Goal: Obtain resource: Download file/media

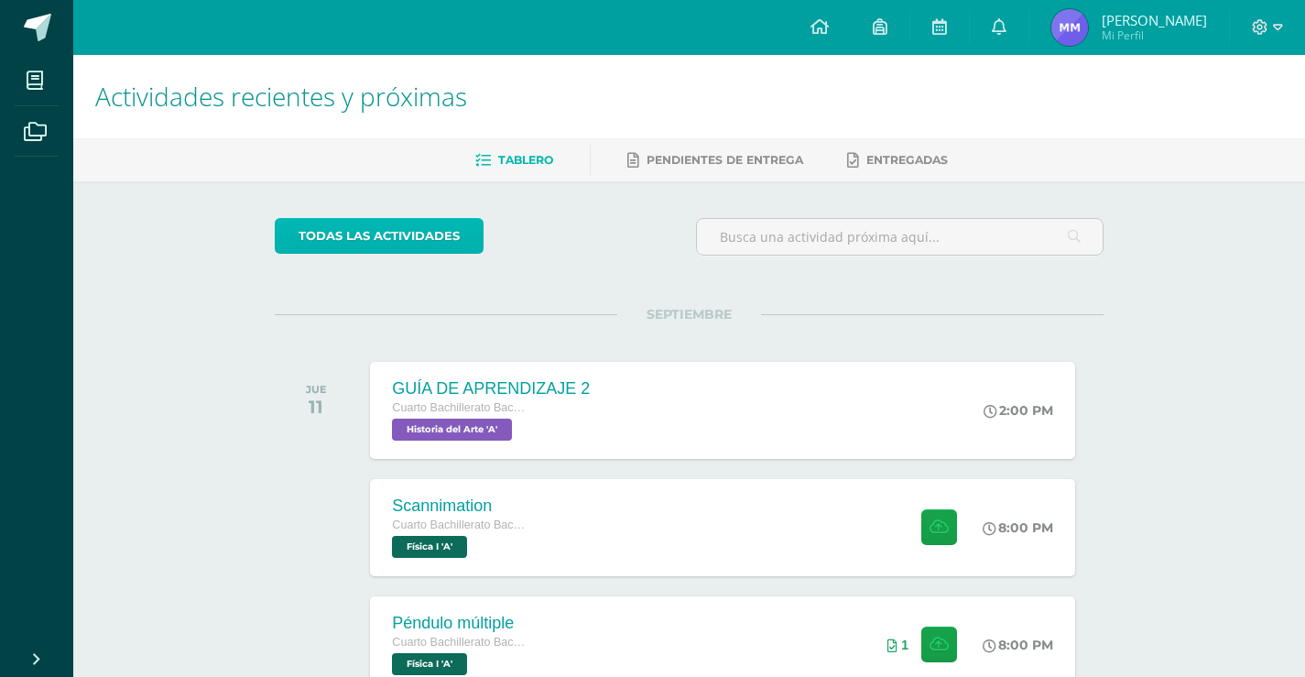
click at [383, 251] on link "todas las Actividades" at bounding box center [379, 236] width 209 height 36
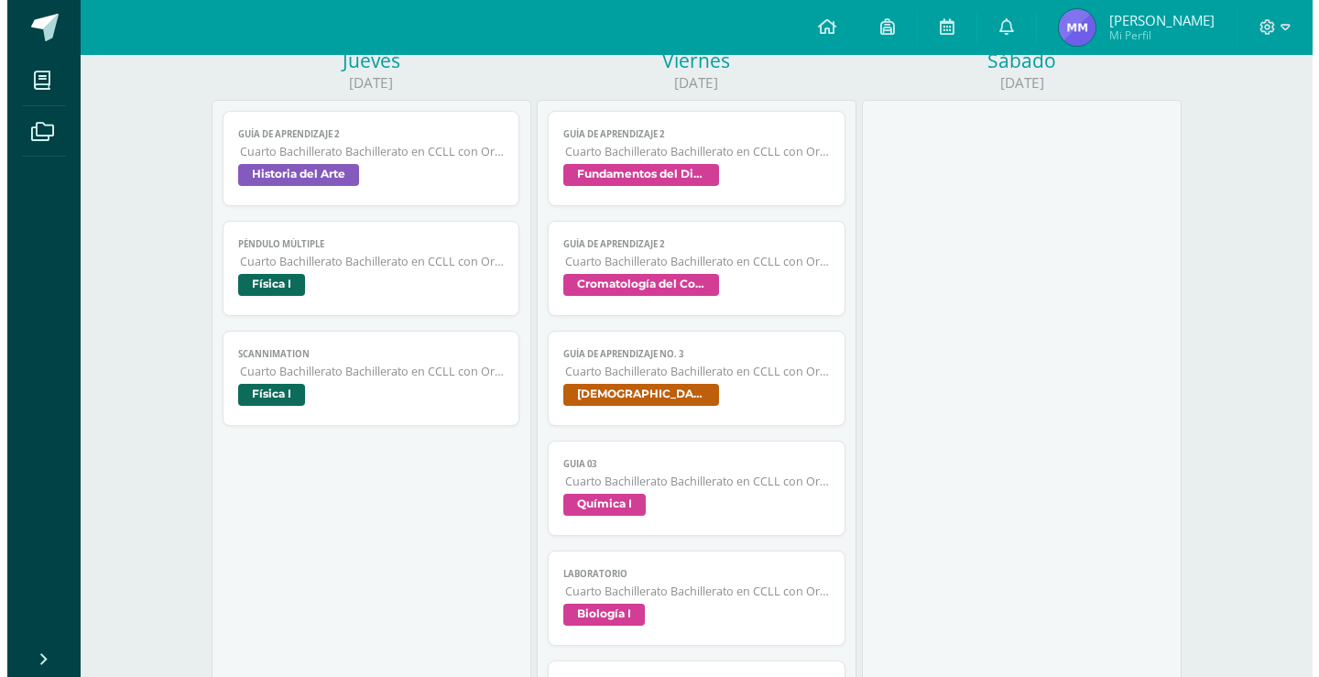
scroll to position [1099, 0]
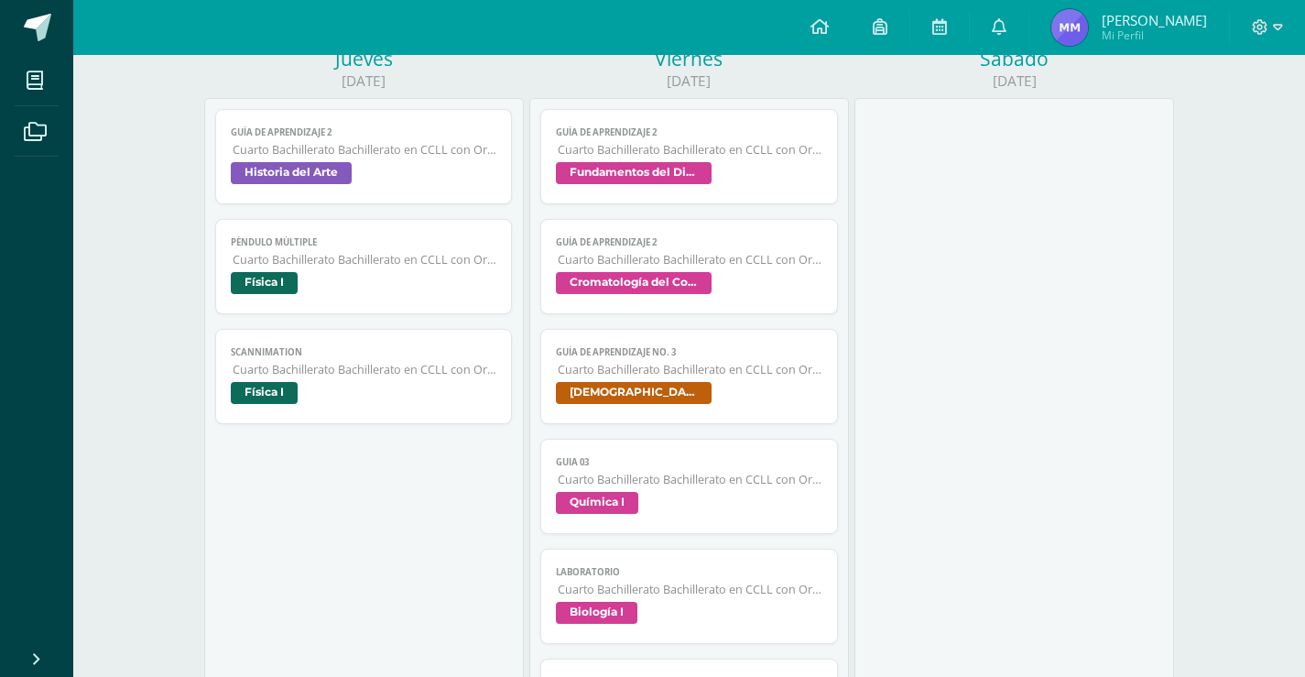
click at [737, 253] on span "Cuarto Bachillerato Bachillerato en CCLL con Orientación en Diseño Gráfico" at bounding box center [690, 260] width 265 height 16
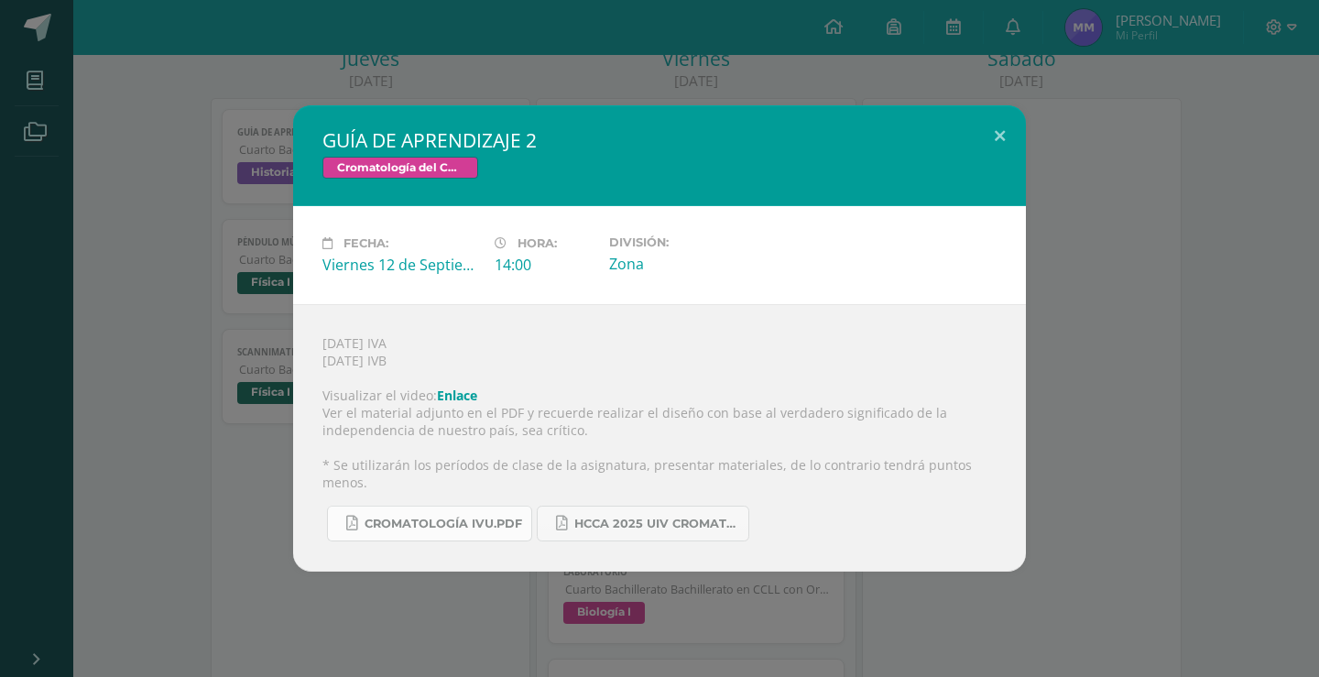
click at [506, 506] on link "CROMATOLOGÍA IVU.pdf" at bounding box center [429, 524] width 205 height 36
click at [628, 520] on span "HCCA 2025 UIV CROMATOLOGÍA DEL COLOR.docx.pdf" at bounding box center [656, 524] width 165 height 15
